Goal: Navigation & Orientation: Find specific page/section

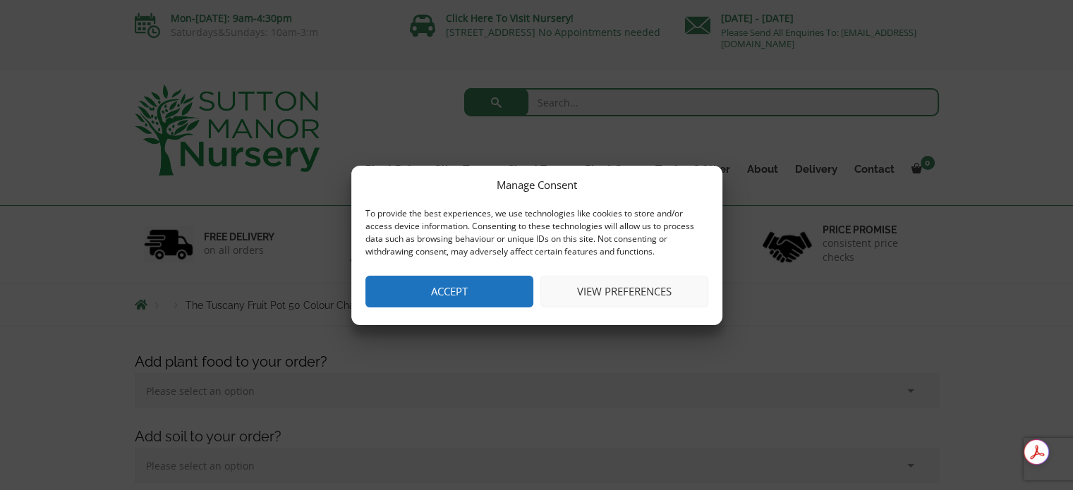
click at [501, 286] on button "Accept" at bounding box center [449, 292] width 168 height 32
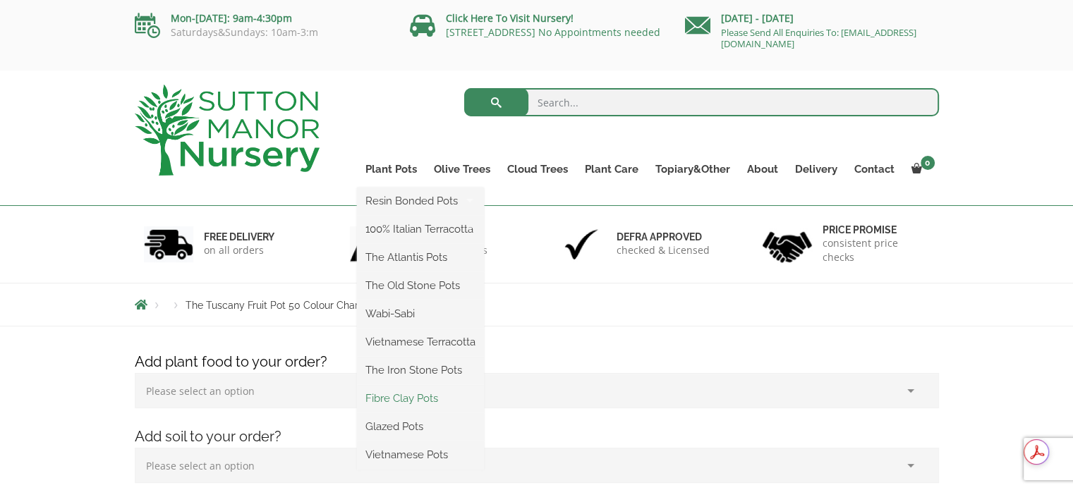
click at [414, 394] on link "Fibre Clay Pots" at bounding box center [420, 398] width 127 height 21
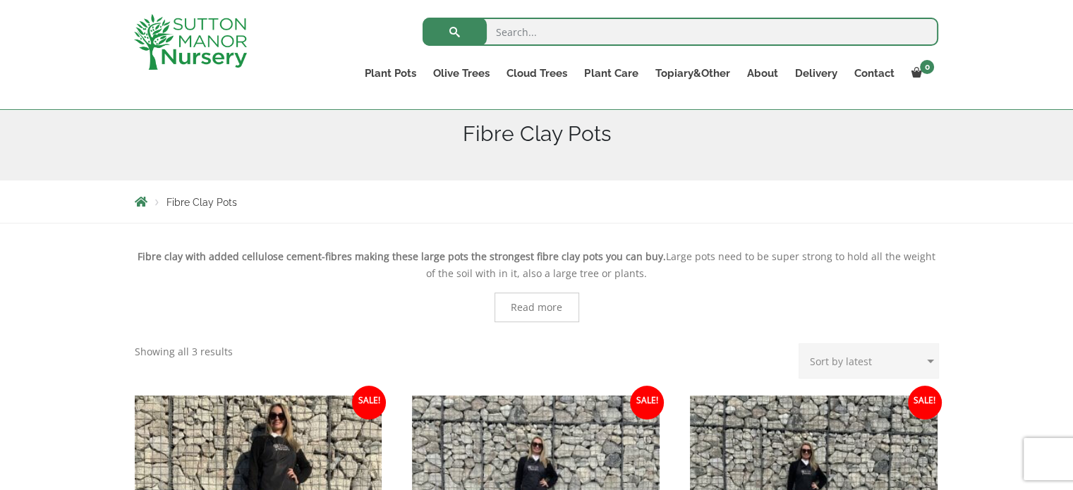
scroll to position [141, 0]
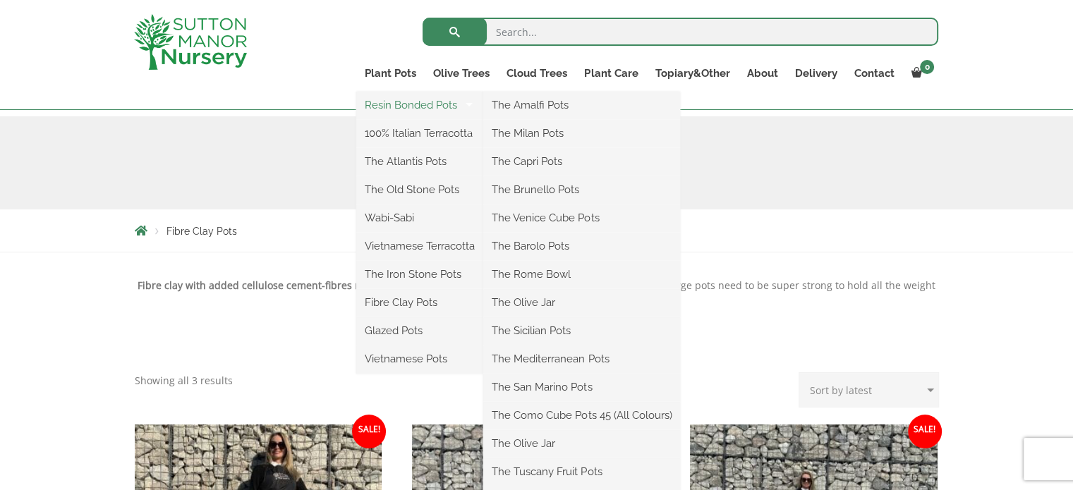
click at [406, 107] on link "Resin Bonded Pots" at bounding box center [419, 105] width 127 height 21
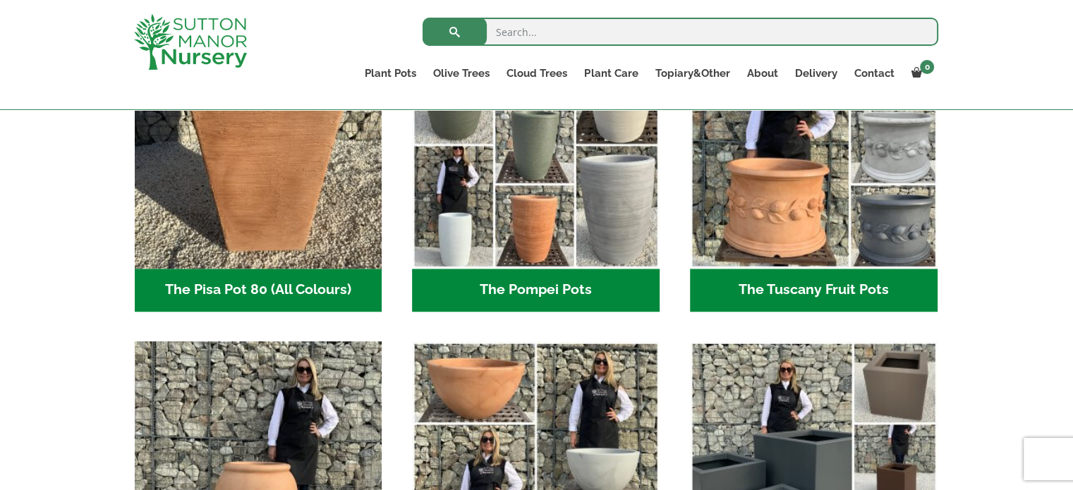
scroll to position [706, 0]
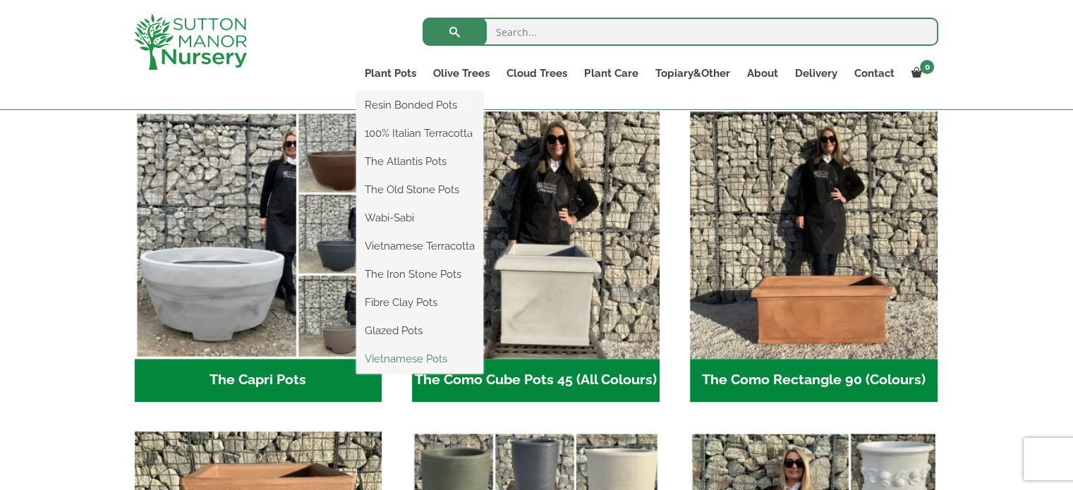
click at [430, 358] on link "Vietnamese Pots" at bounding box center [419, 359] width 127 height 21
